Goal: Navigation & Orientation: Find specific page/section

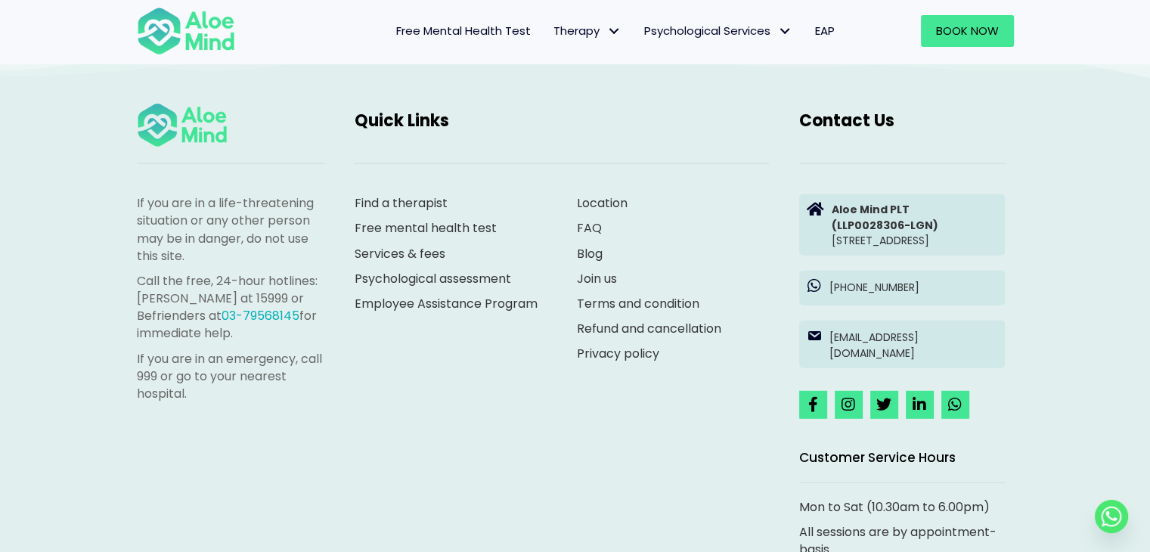
scroll to position [4167, 0]
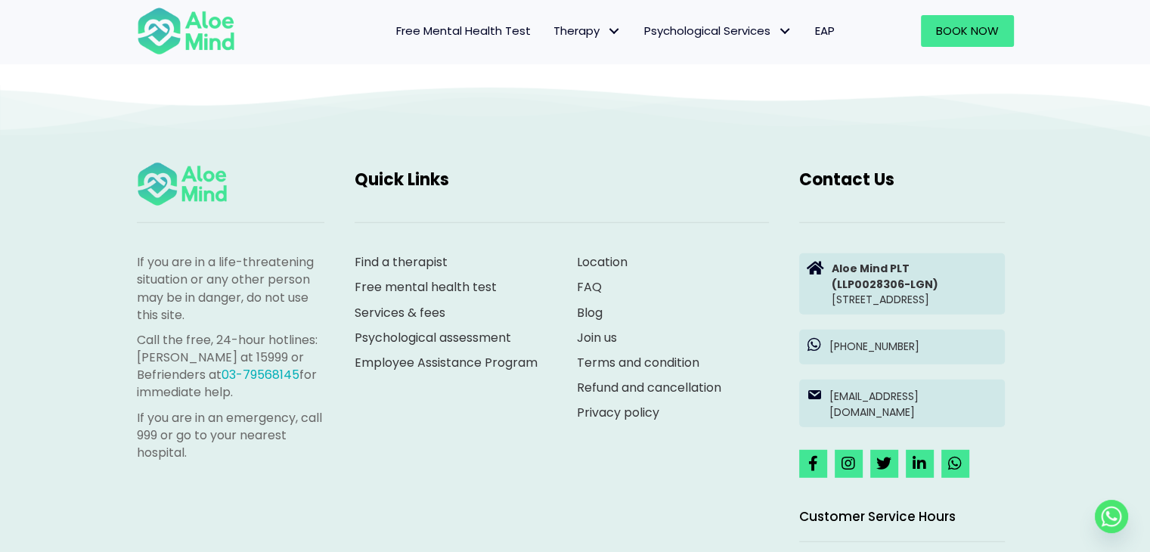
scroll to position [4091, 0]
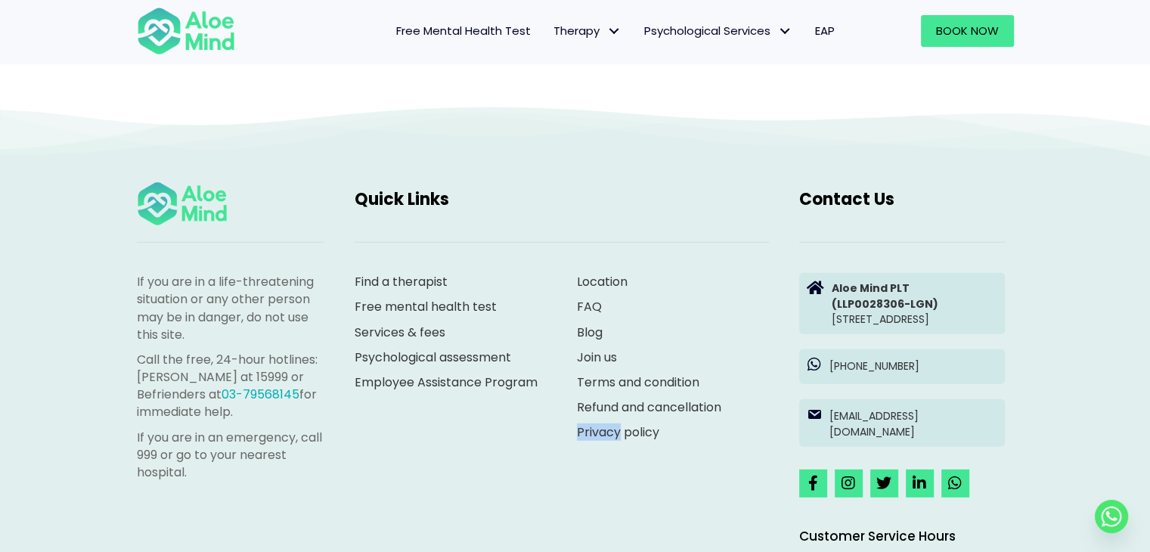
drag, startPoint x: 587, startPoint y: 429, endPoint x: 673, endPoint y: 400, distance: 90.8
click at [623, 430] on div "Location FAQ Blog Join us Terms and condition Refund and cancellation Privacy p…" at bounding box center [673, 361] width 222 height 206
click at [706, 299] on p "FAQ" at bounding box center [673, 306] width 192 height 17
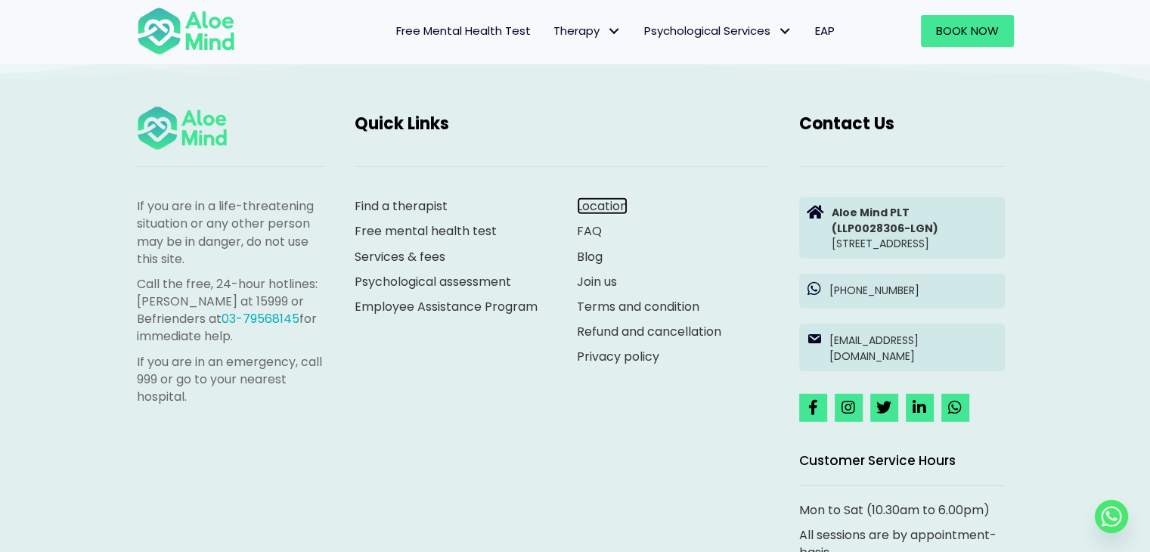
click at [600, 205] on link "Location" at bounding box center [602, 205] width 51 height 17
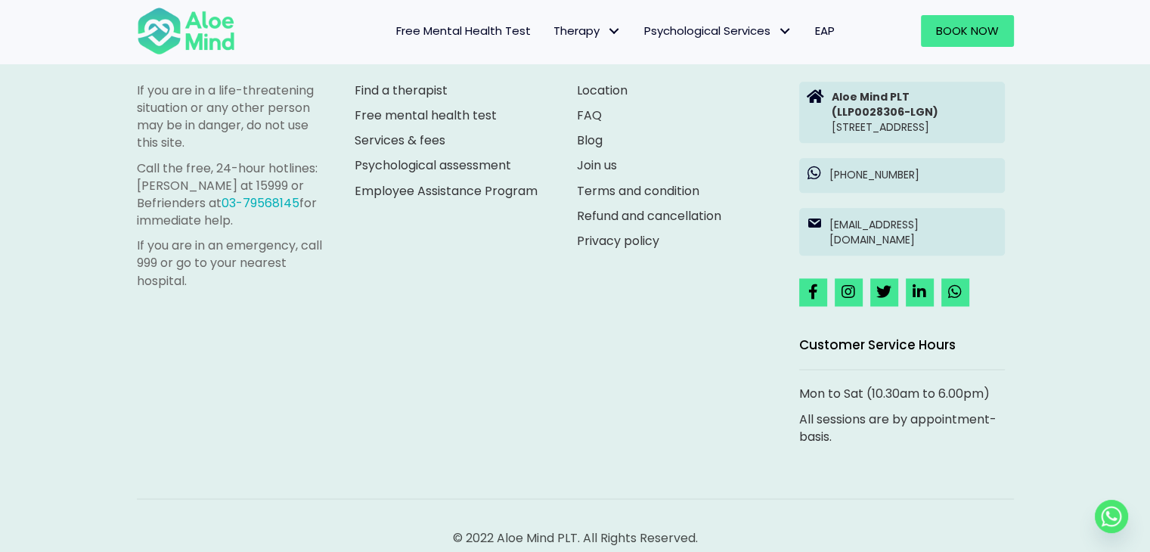
scroll to position [1929, 0]
